Goal: Task Accomplishment & Management: Use online tool/utility

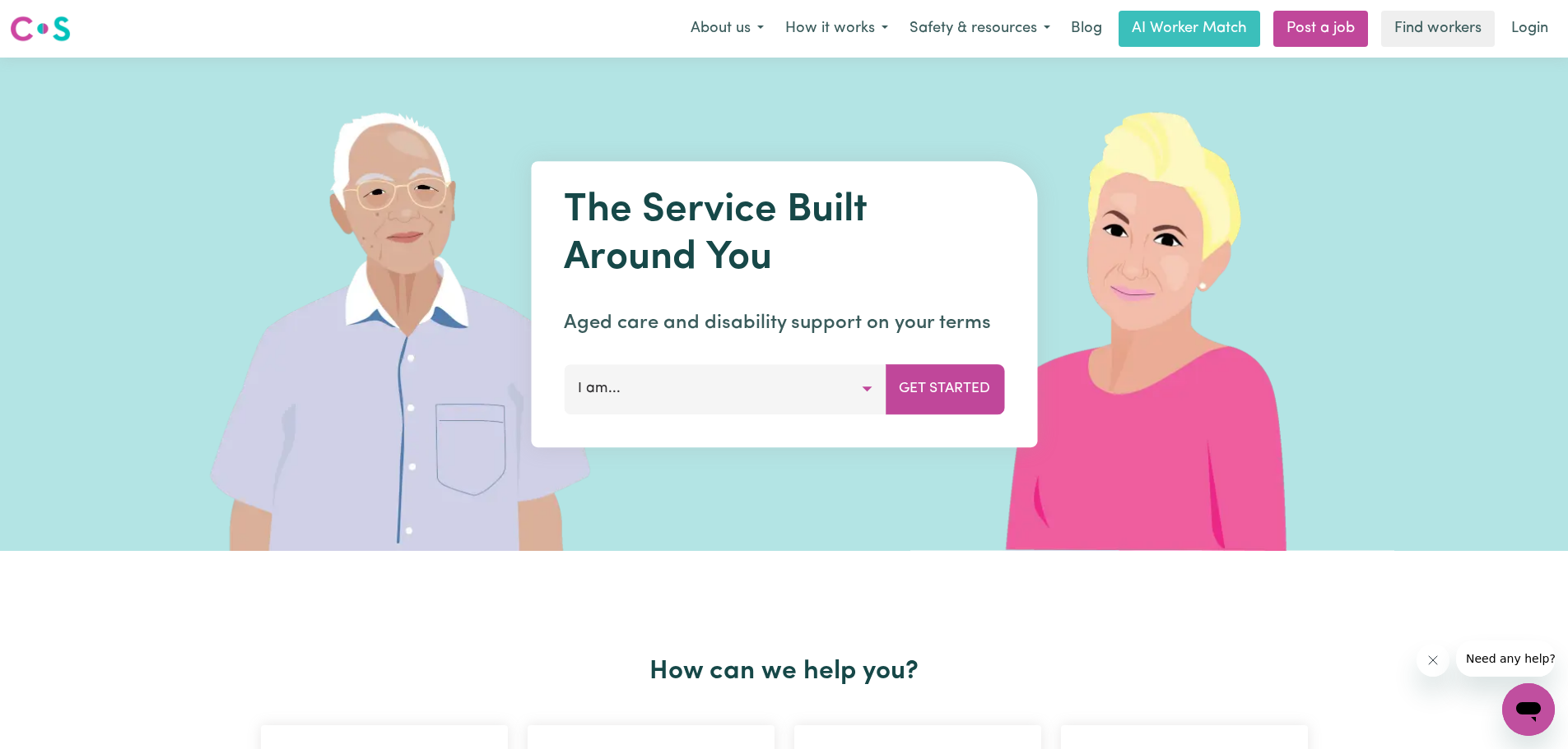
click at [640, 392] on button "I am..." at bounding box center [725, 389] width 322 height 49
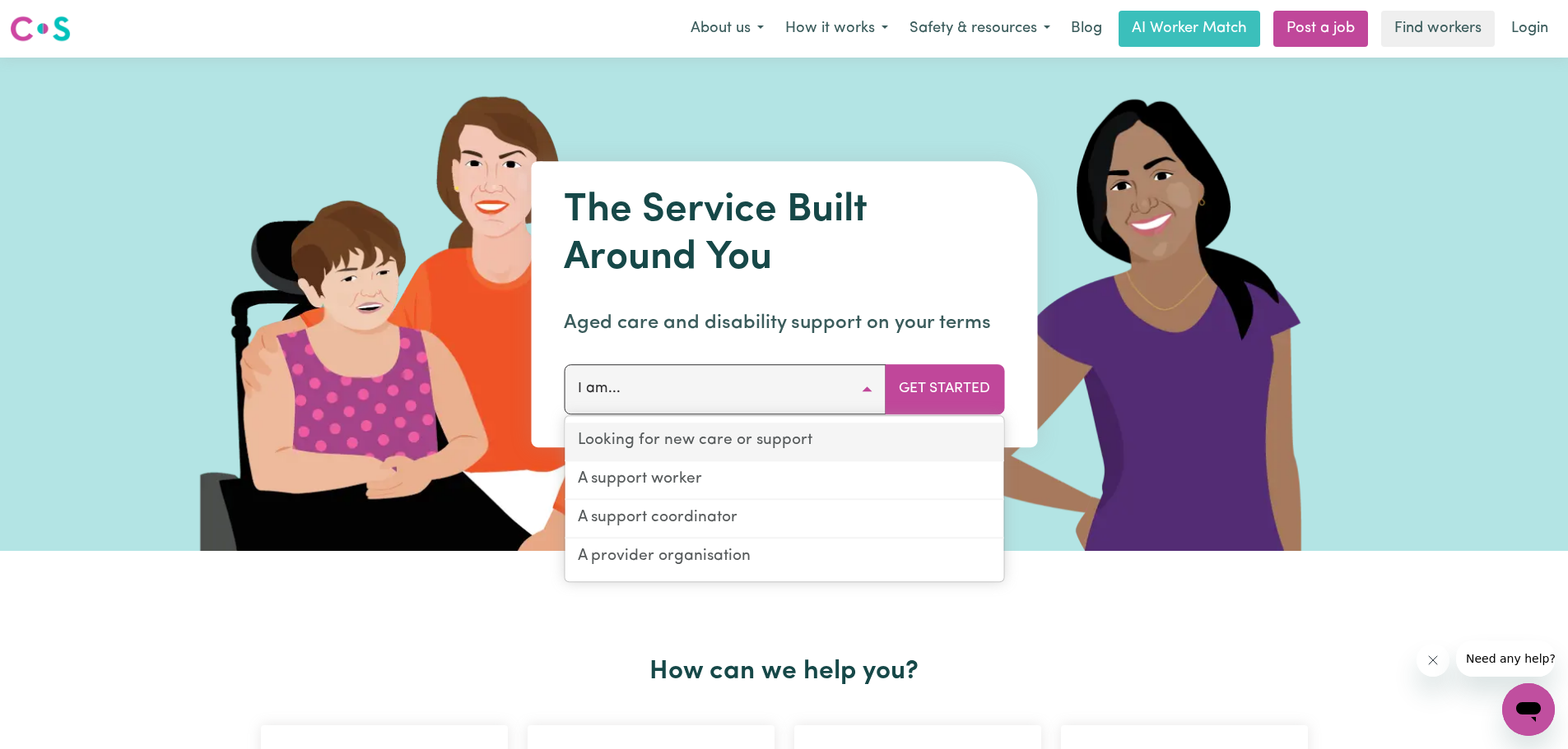
click at [694, 430] on link "Looking for new care or support" at bounding box center [784, 442] width 439 height 38
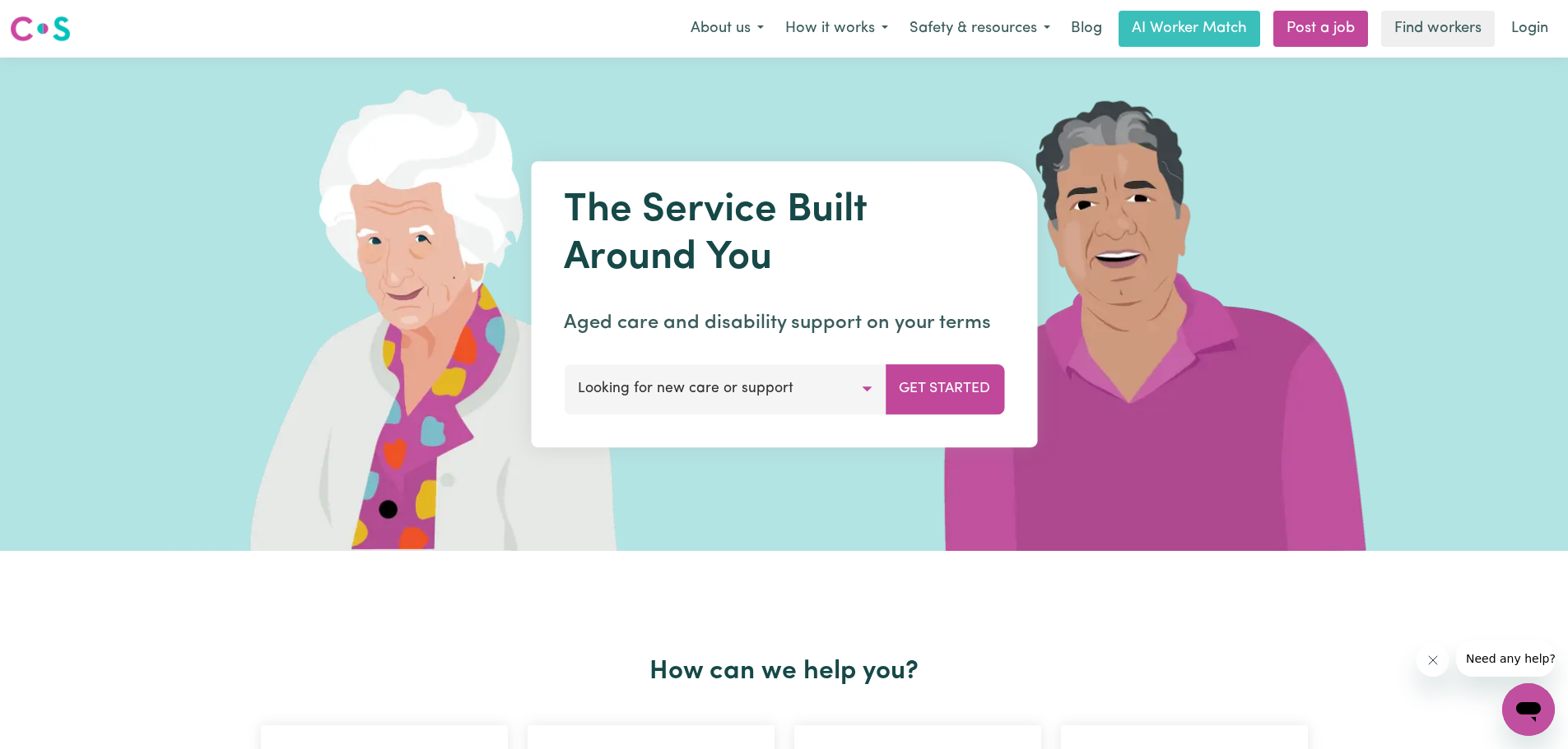
click at [835, 381] on button "Looking for new care or support" at bounding box center [725, 389] width 322 height 49
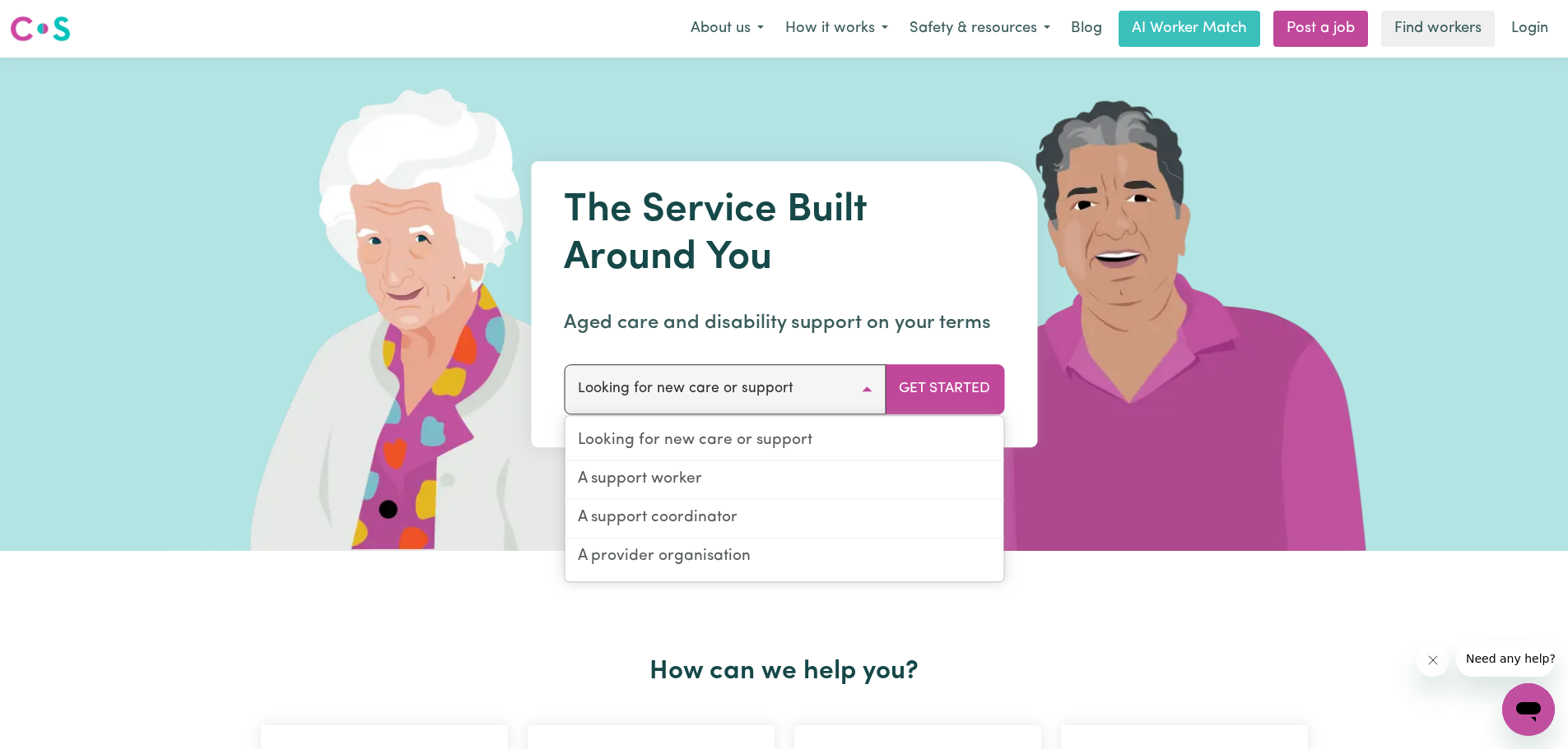
click at [835, 381] on button "Looking for new care or support" at bounding box center [725, 389] width 322 height 49
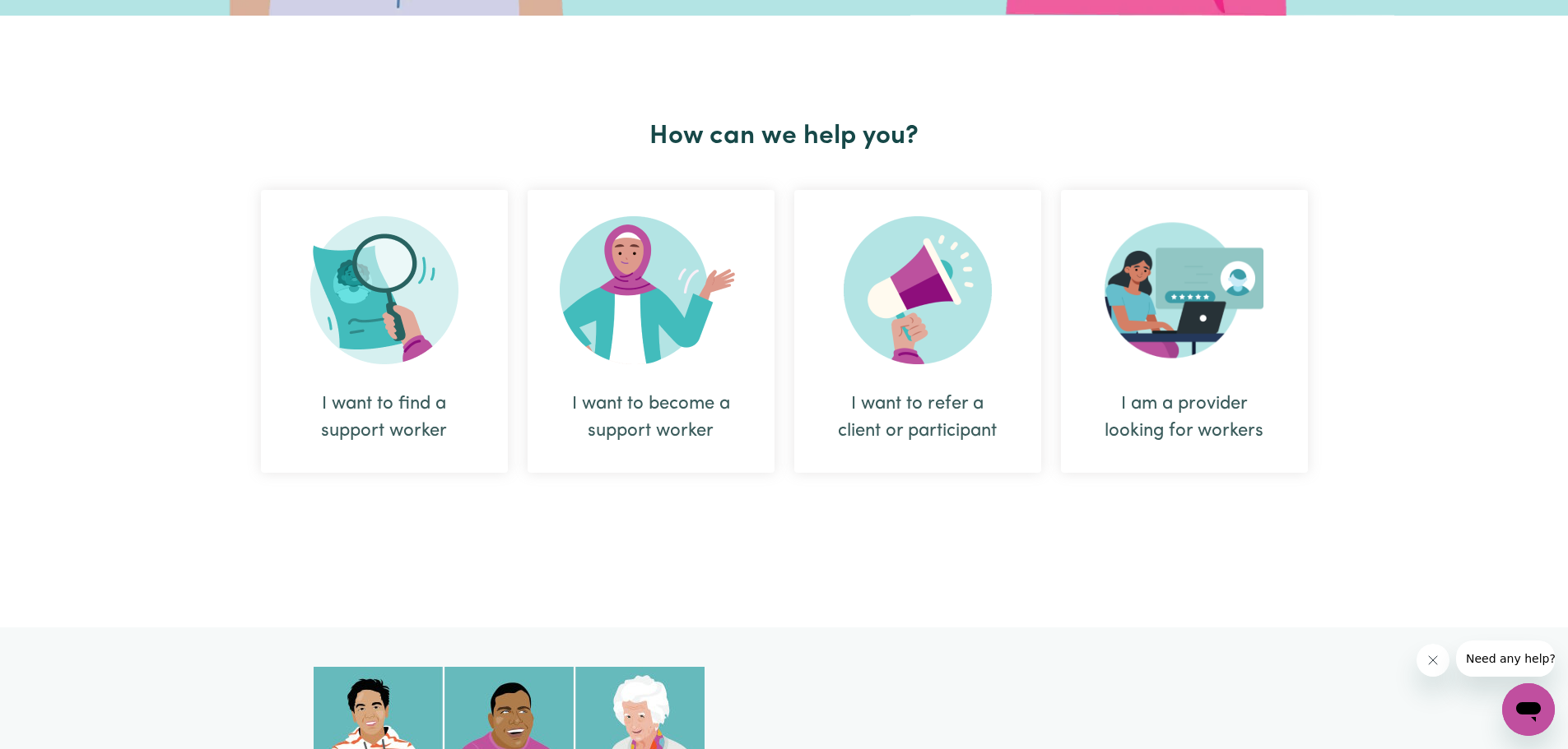
scroll to position [658, 0]
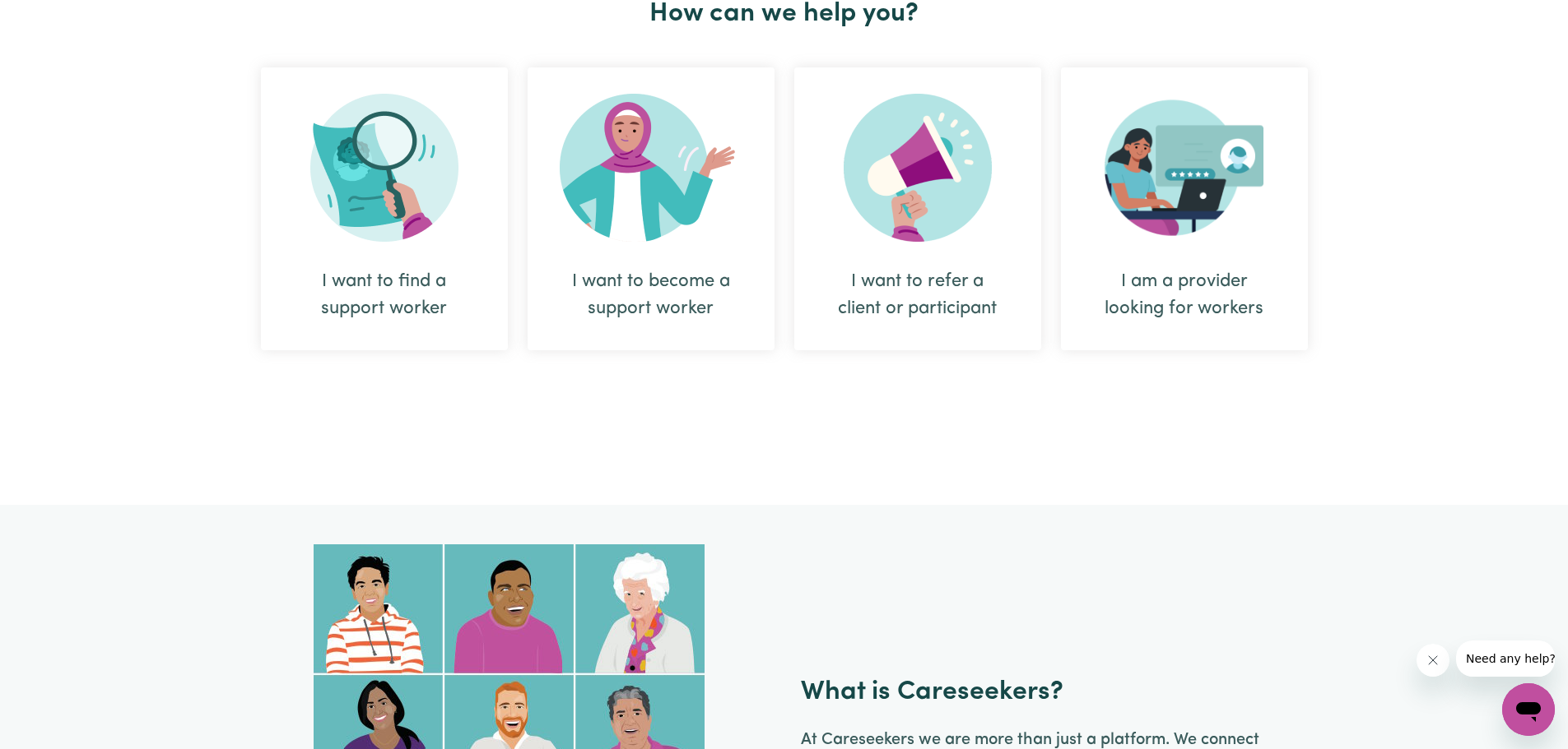
click at [365, 280] on div "I want to find a support worker" at bounding box center [384, 294] width 168 height 54
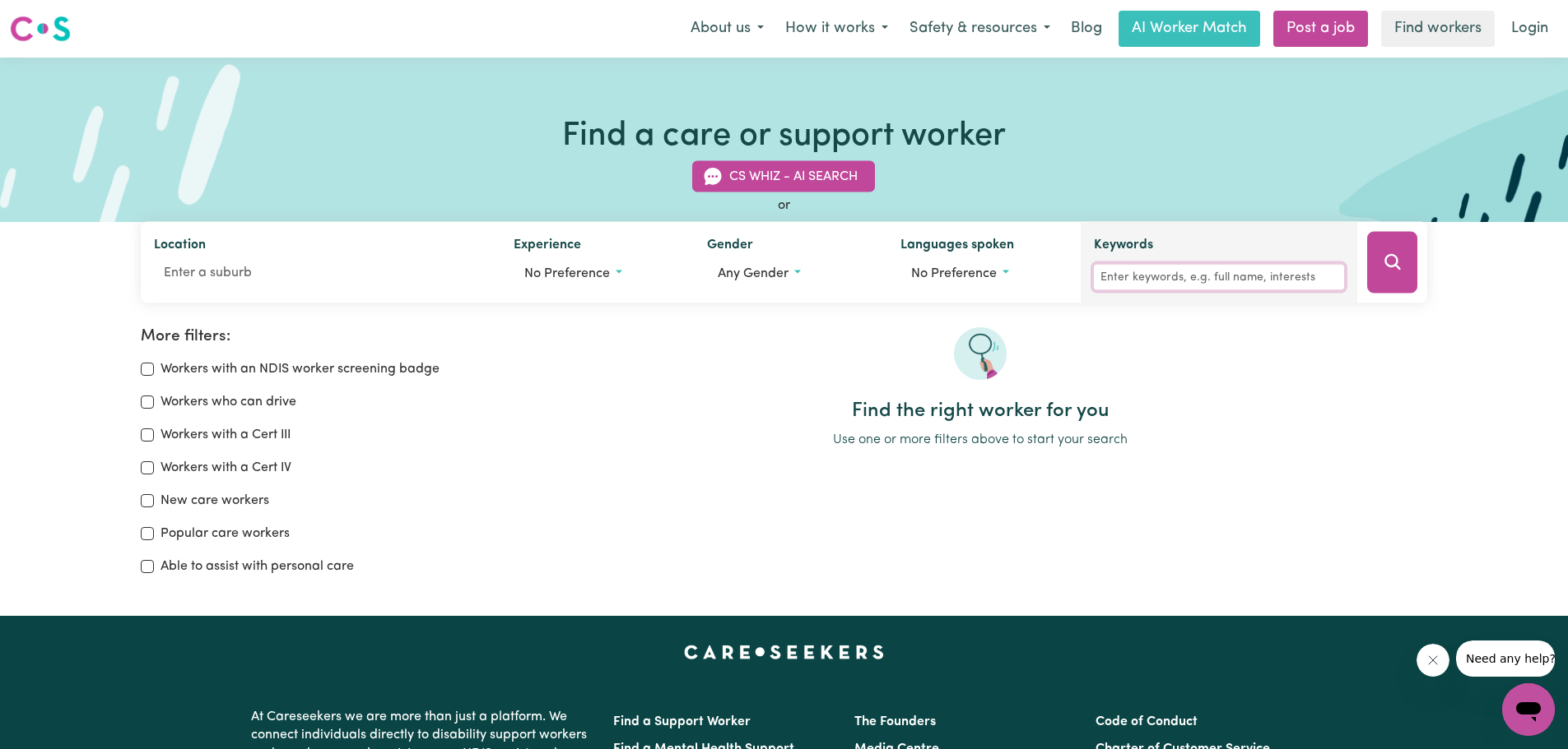
click at [1233, 274] on input "Keywords" at bounding box center [1218, 278] width 250 height 26
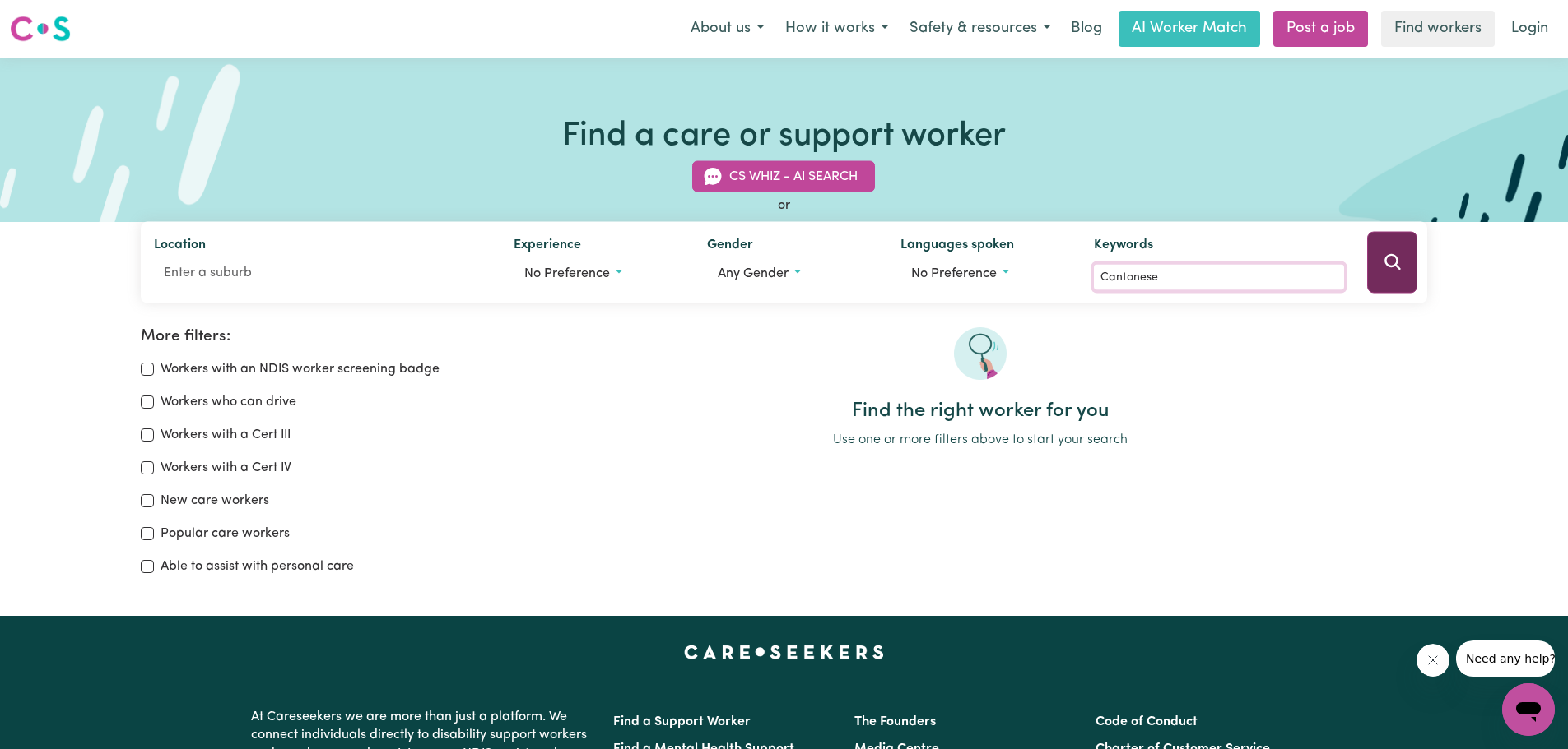
type input "Cantonese"
click at [1403, 258] on button "Search" at bounding box center [1391, 262] width 50 height 62
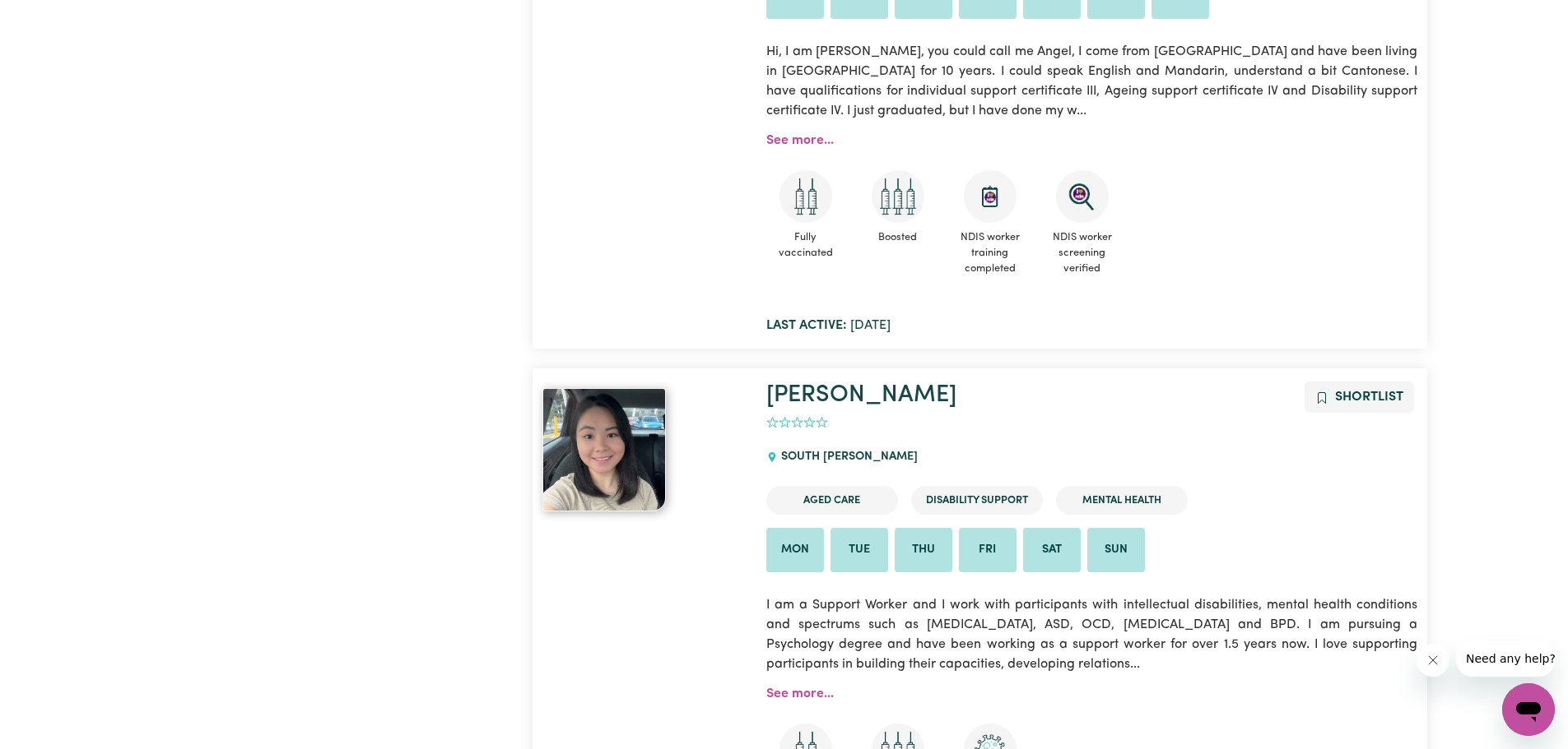
scroll to position [1097, 0]
